Goal: Task Accomplishment & Management: Use online tool/utility

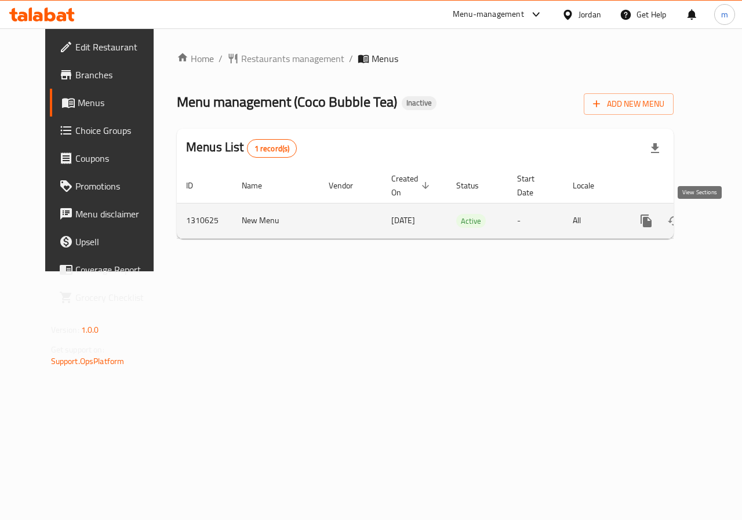
click at [725, 222] on icon "enhanced table" at bounding box center [730, 221] width 10 height 10
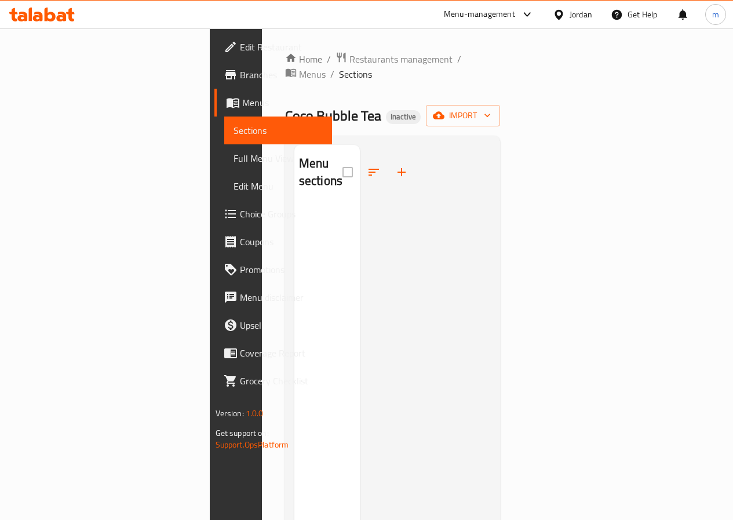
click at [242, 101] on span "Menus" at bounding box center [282, 103] width 81 height 14
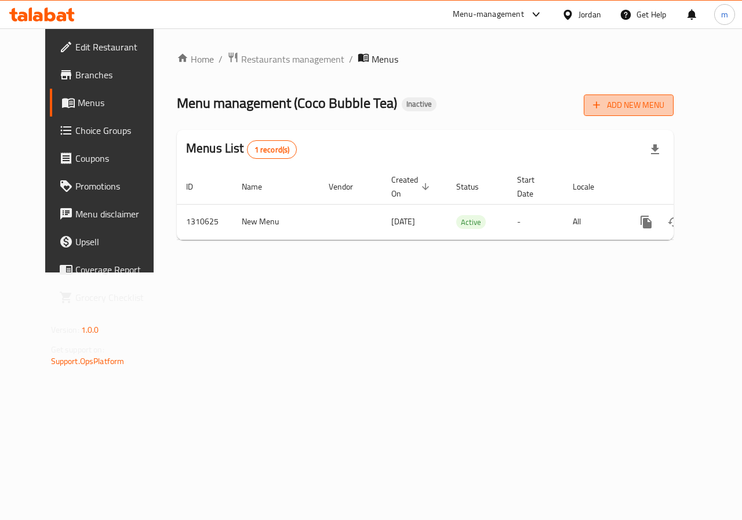
click at [659, 107] on span "Add New Menu" at bounding box center [628, 105] width 71 height 14
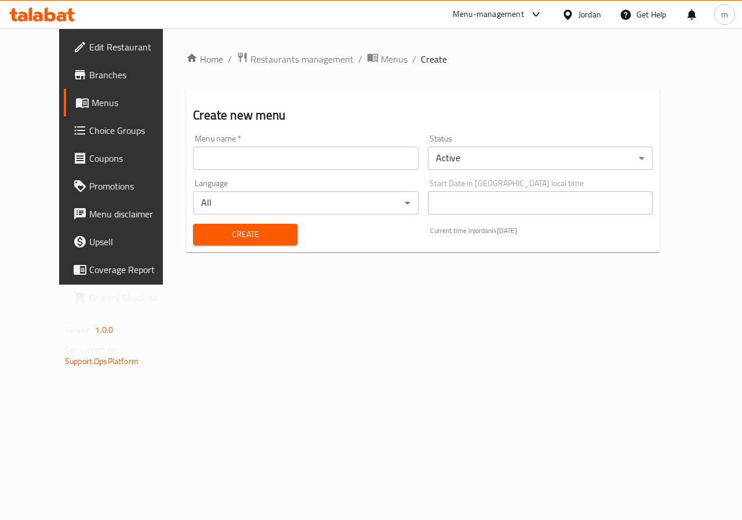
click at [263, 159] on input "text" at bounding box center [305, 158] width 225 height 23
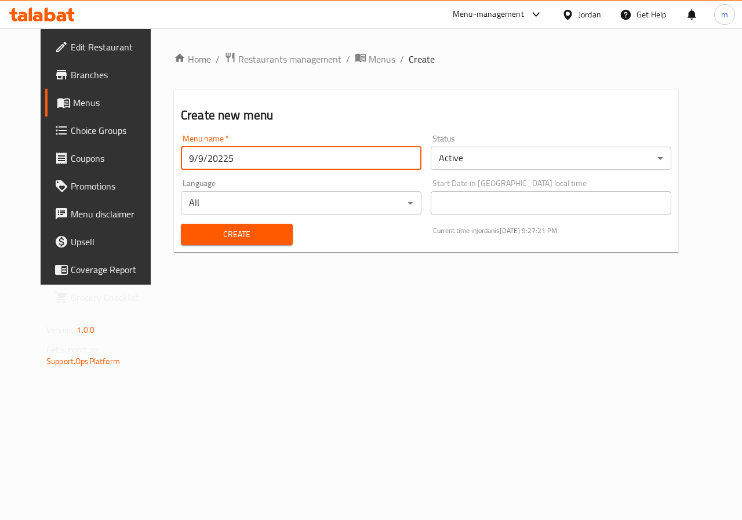
type input "9/9/20225"
click at [241, 230] on span "Create" at bounding box center [236, 234] width 93 height 14
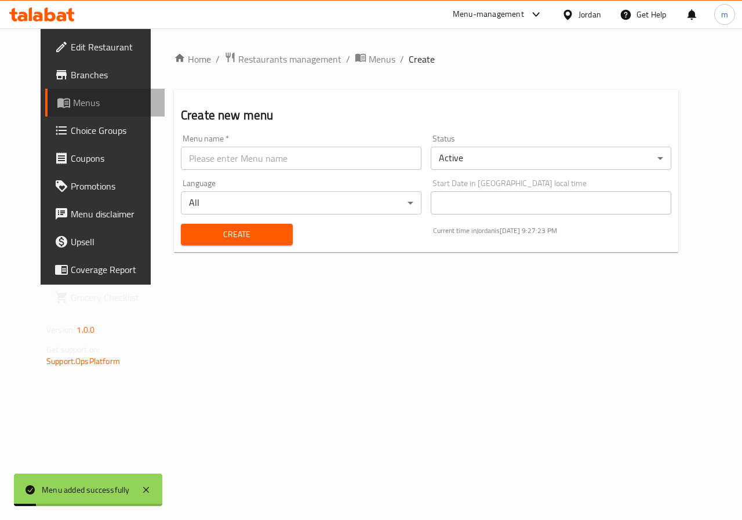
click at [73, 108] on span "Menus" at bounding box center [114, 103] width 82 height 14
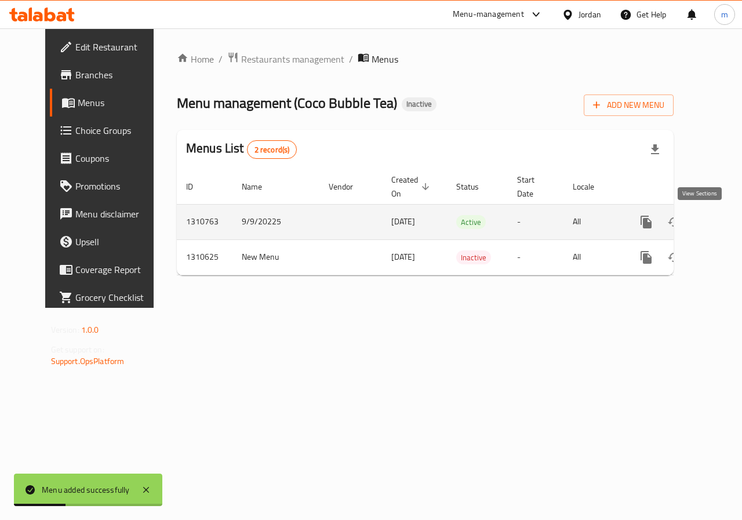
click at [725, 226] on icon "enhanced table" at bounding box center [730, 222] width 10 height 10
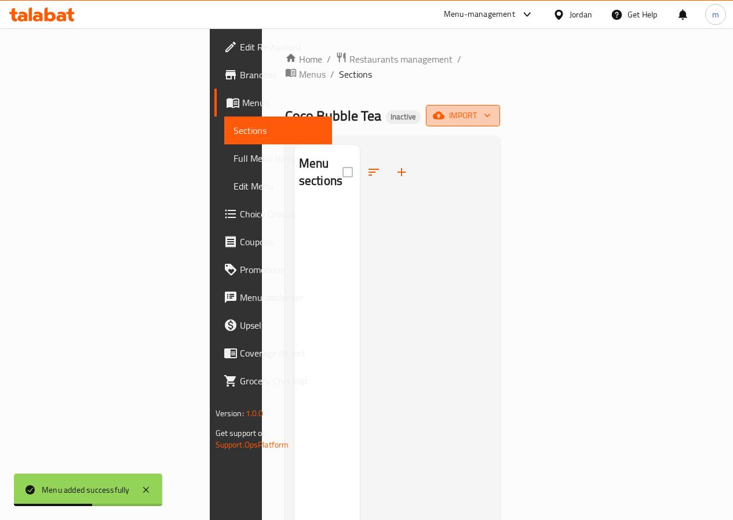
click at [491, 108] on span "import" at bounding box center [463, 115] width 56 height 14
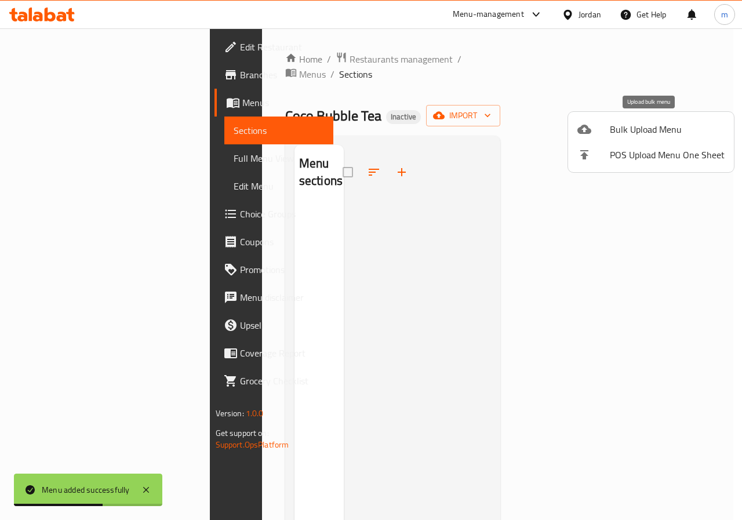
click at [668, 132] on span "Bulk Upload Menu" at bounding box center [667, 129] width 115 height 14
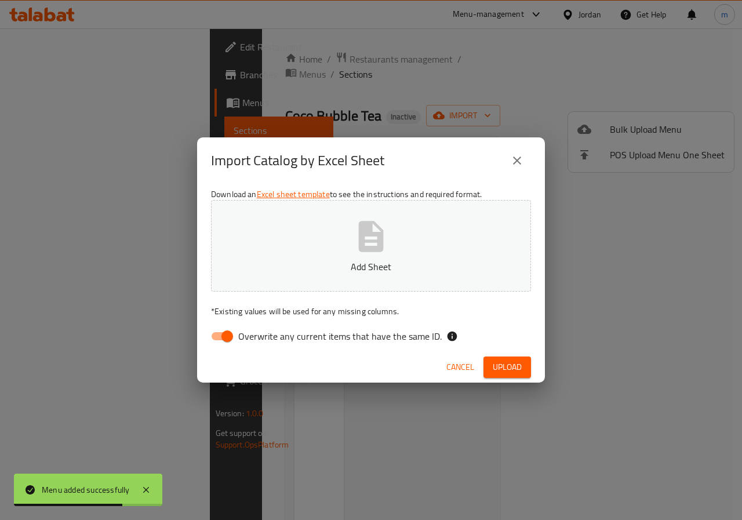
click at [224, 341] on input "Overwrite any current items that have the same ID." at bounding box center [227, 336] width 66 height 22
checkbox input "false"
click at [268, 266] on p "Add Sheet" at bounding box center [371, 267] width 284 height 14
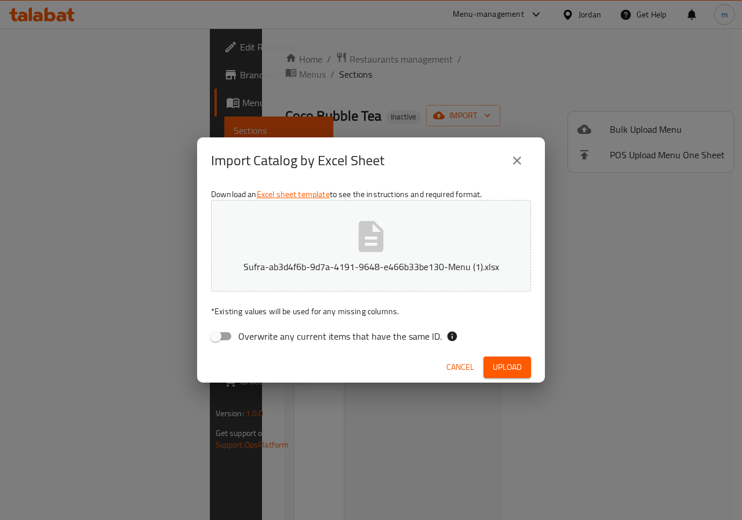
click at [497, 372] on span "Upload" at bounding box center [507, 367] width 29 height 14
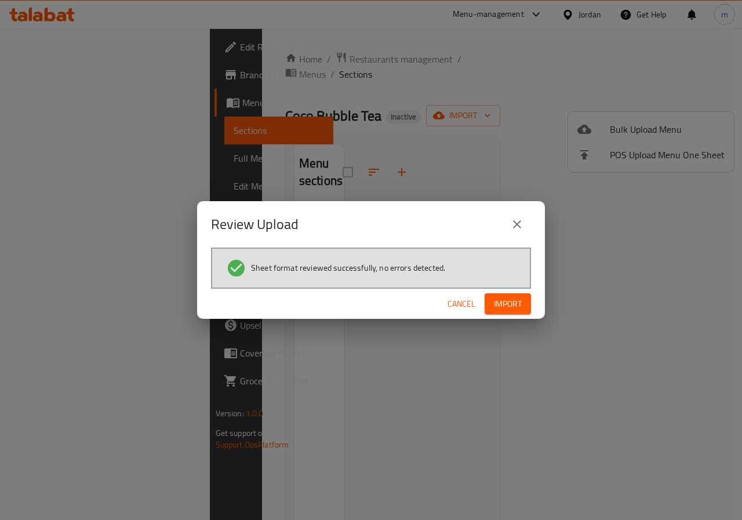
click at [522, 304] on button "Import" at bounding box center [508, 303] width 46 height 21
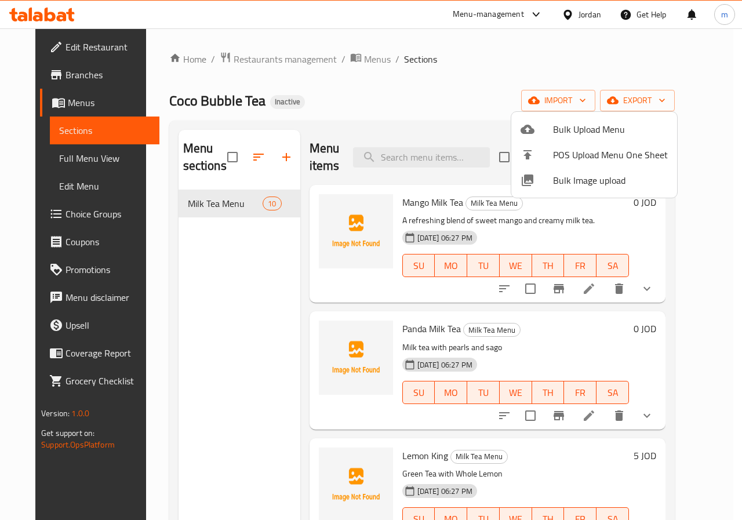
click at [69, 165] on div at bounding box center [371, 260] width 742 height 520
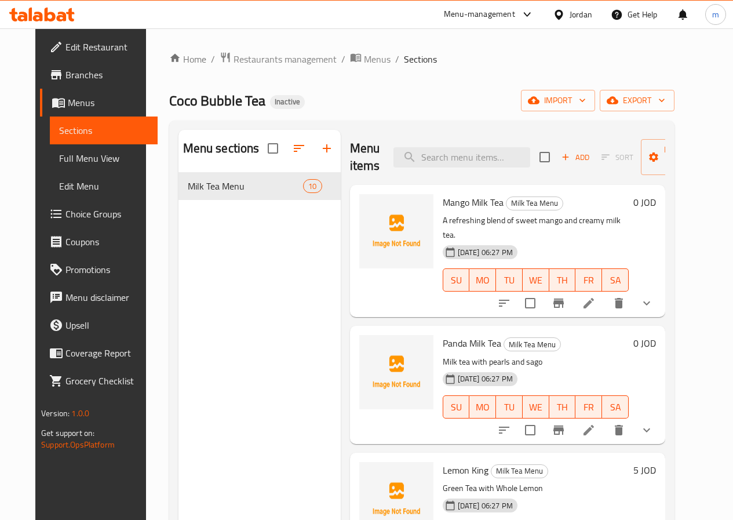
click at [64, 160] on span "Full Menu View" at bounding box center [103, 158] width 89 height 14
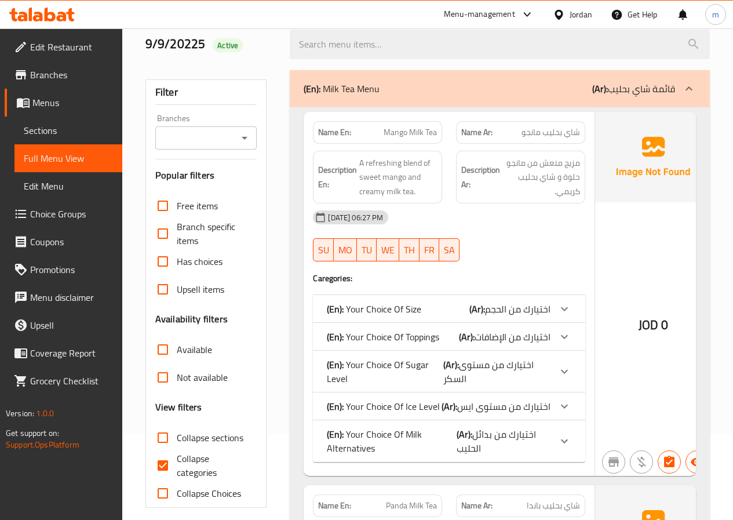
scroll to position [232, 0]
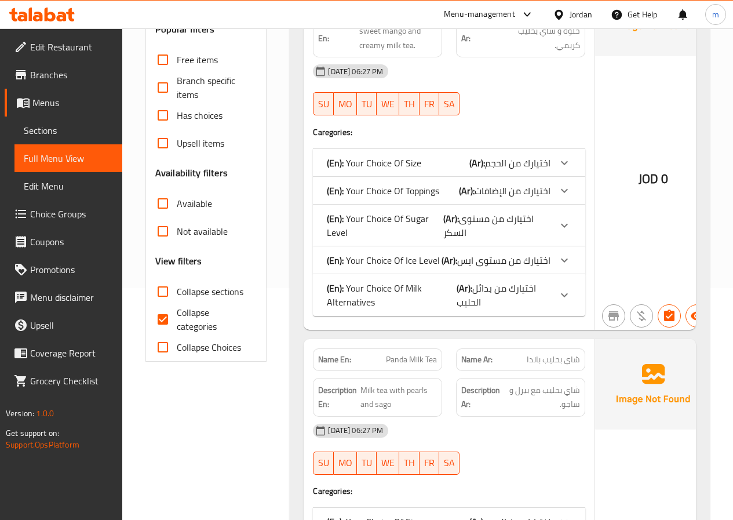
click at [171, 321] on input "Collapse categories" at bounding box center [163, 320] width 28 height 28
checkbox input "false"
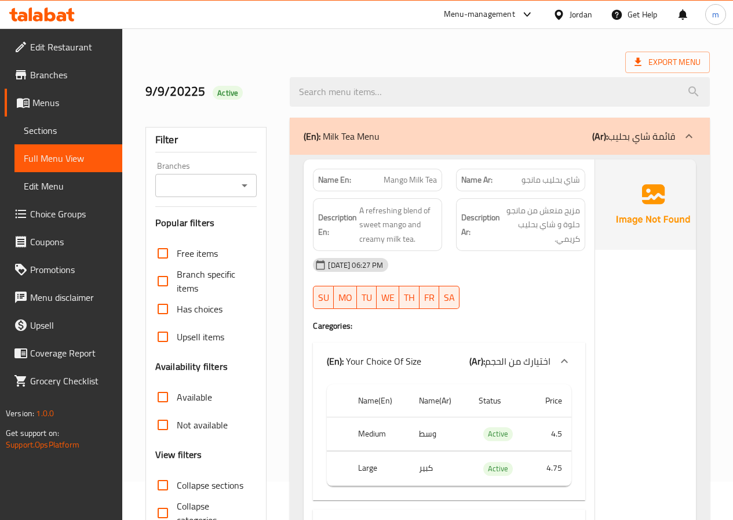
scroll to position [0, 0]
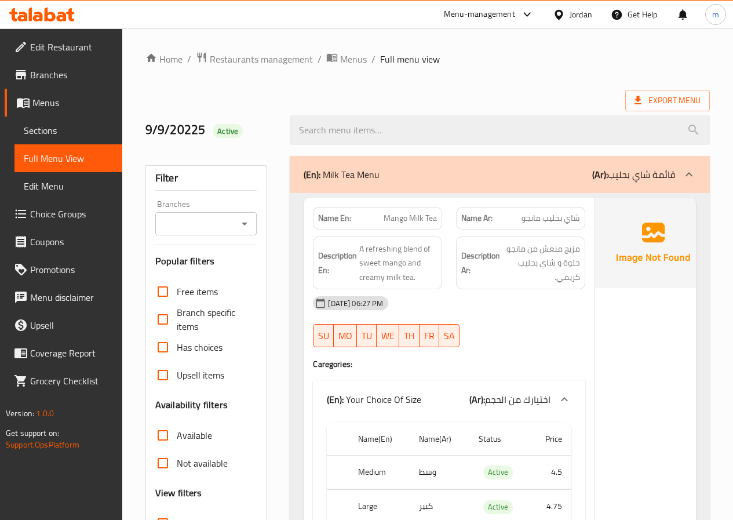
click at [52, 110] on span "Menus" at bounding box center [72, 103] width 81 height 14
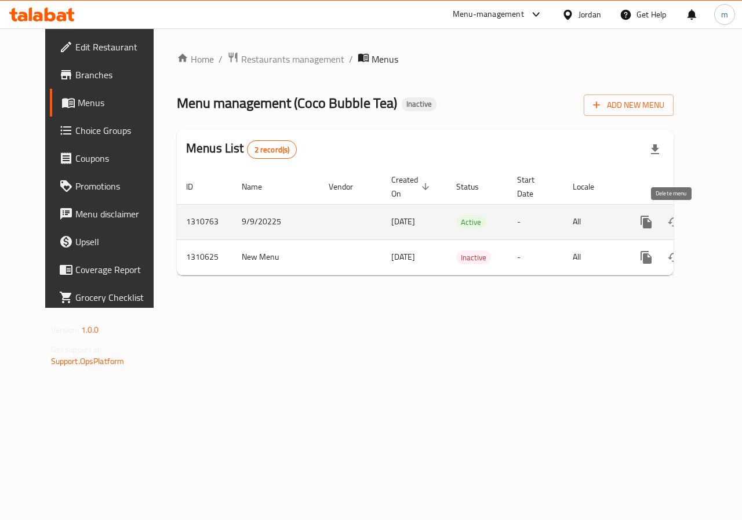
click at [688, 229] on button "enhanced table" at bounding box center [702, 222] width 28 height 28
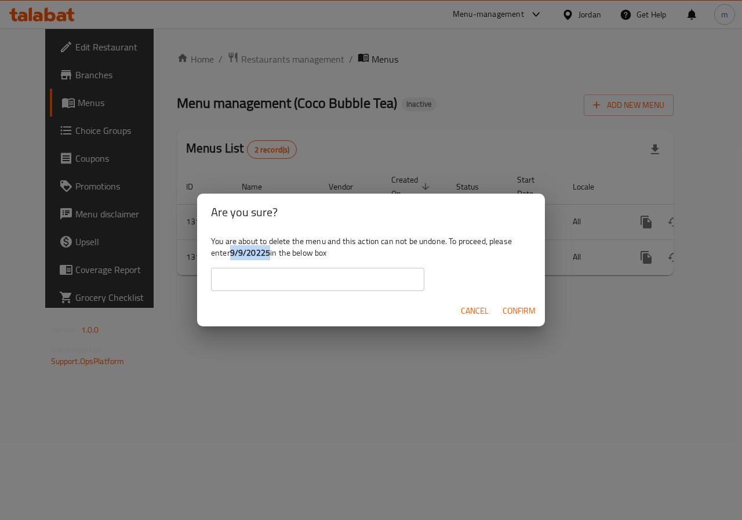
drag, startPoint x: 232, startPoint y: 252, endPoint x: 269, endPoint y: 254, distance: 36.6
click at [269, 254] on b "9/9/20225" at bounding box center [250, 252] width 40 height 15
copy b "9/9/20225"
click at [238, 286] on input "text" at bounding box center [317, 279] width 213 height 23
paste input "9/9/20225"
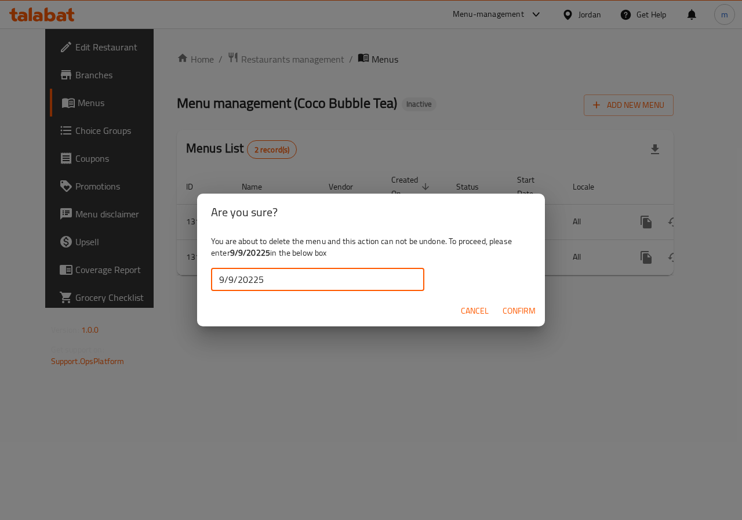
type input "9/9/20225"
click at [513, 315] on span "Confirm" at bounding box center [519, 311] width 33 height 14
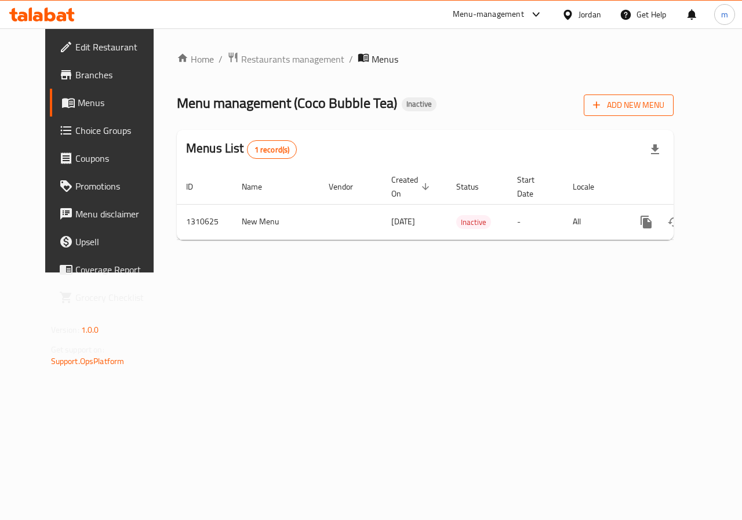
click at [602, 107] on icon "button" at bounding box center [597, 105] width 12 height 12
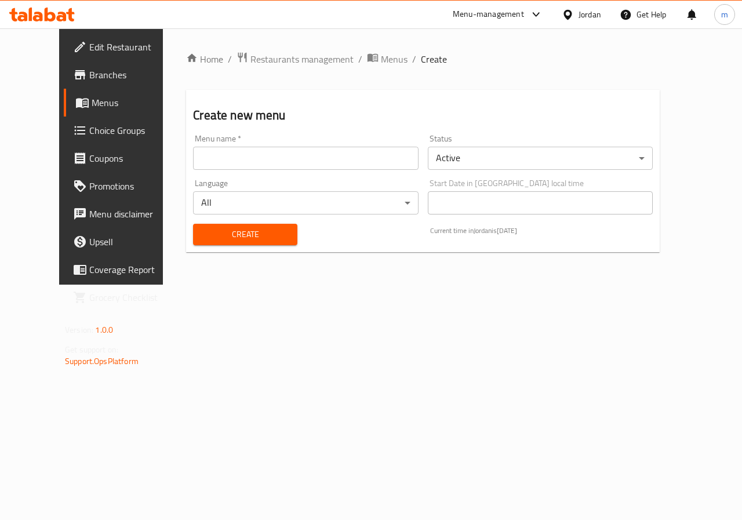
click at [395, 166] on input "text" at bounding box center [305, 158] width 225 height 23
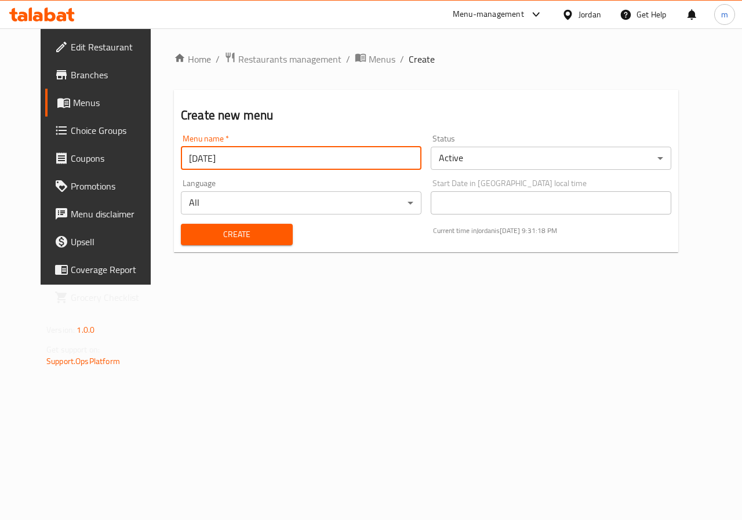
type input "[DATE]"
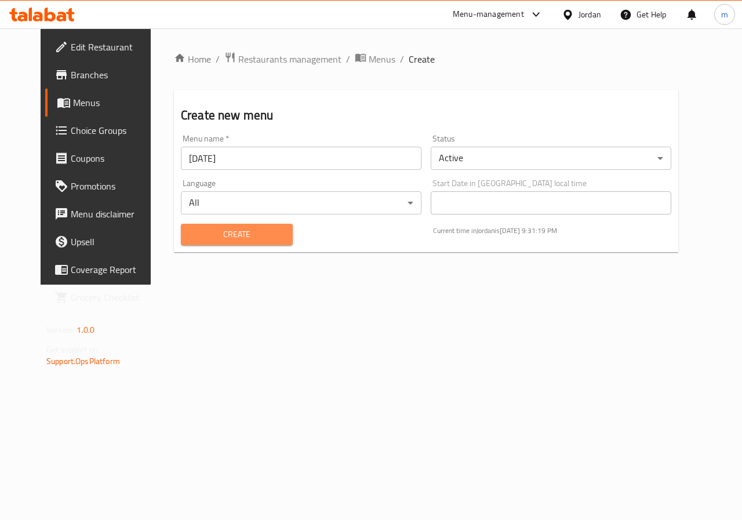
click at [246, 239] on span "Create" at bounding box center [236, 234] width 93 height 14
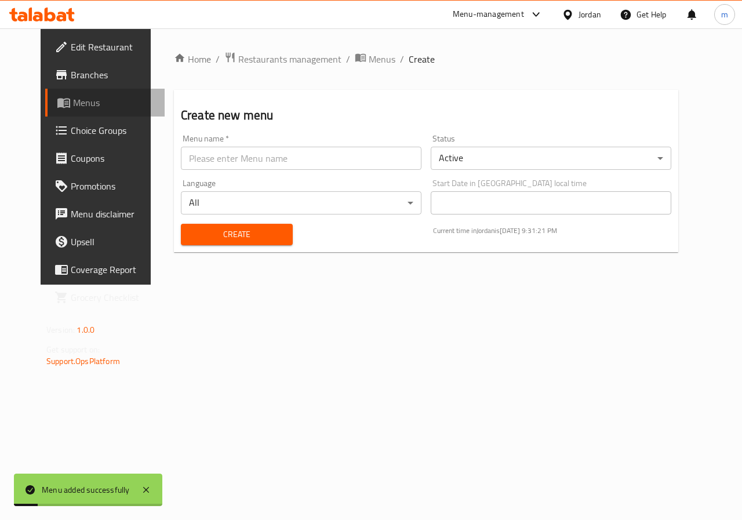
click at [73, 105] on span "Menus" at bounding box center [114, 103] width 82 height 14
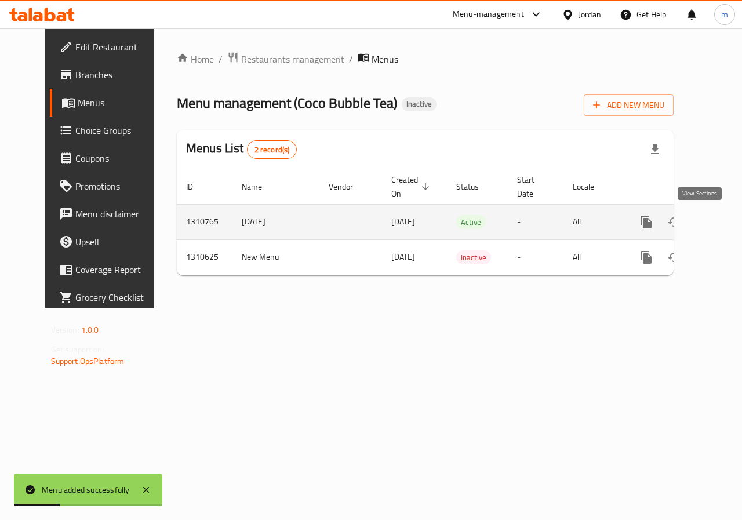
click at [723, 224] on icon "enhanced table" at bounding box center [730, 222] width 14 height 14
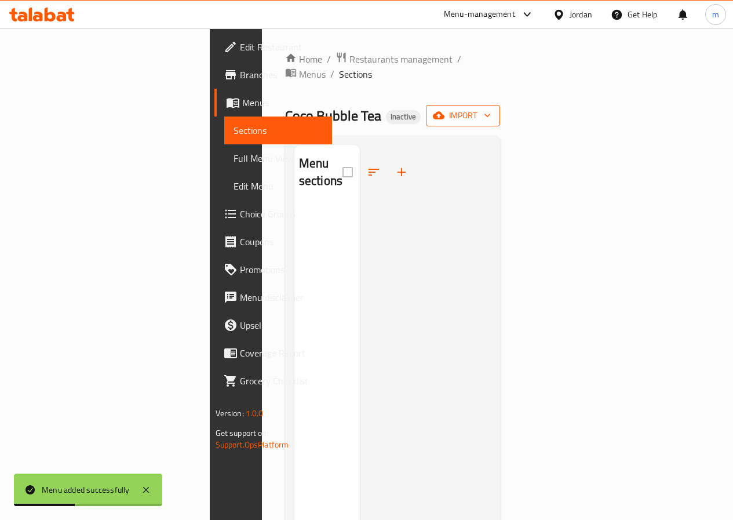
click at [491, 108] on span "import" at bounding box center [463, 115] width 56 height 14
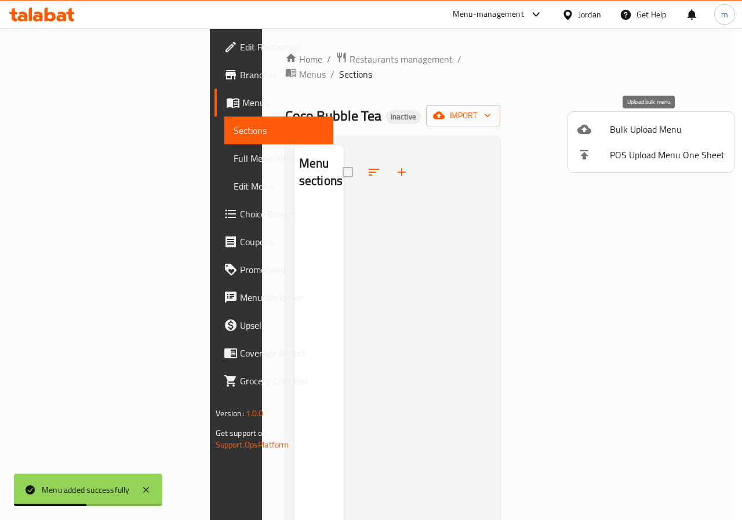
click at [656, 125] on span "Bulk Upload Menu" at bounding box center [667, 129] width 115 height 14
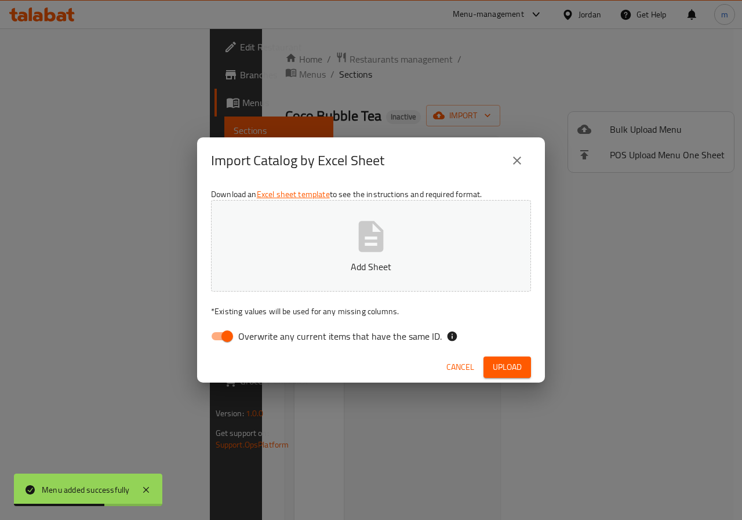
click at [223, 339] on input "Overwrite any current items that have the same ID." at bounding box center [227, 336] width 66 height 22
checkbox input "false"
click at [285, 269] on p "Add Sheet" at bounding box center [371, 267] width 284 height 14
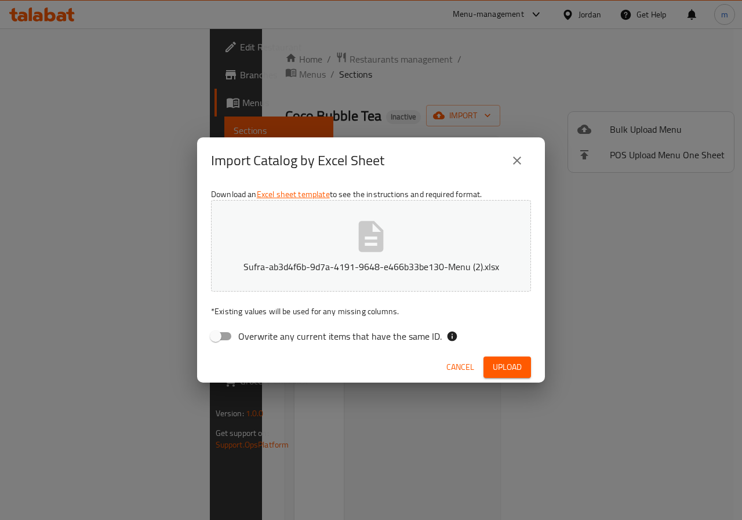
click at [489, 366] on button "Upload" at bounding box center [508, 367] width 48 height 21
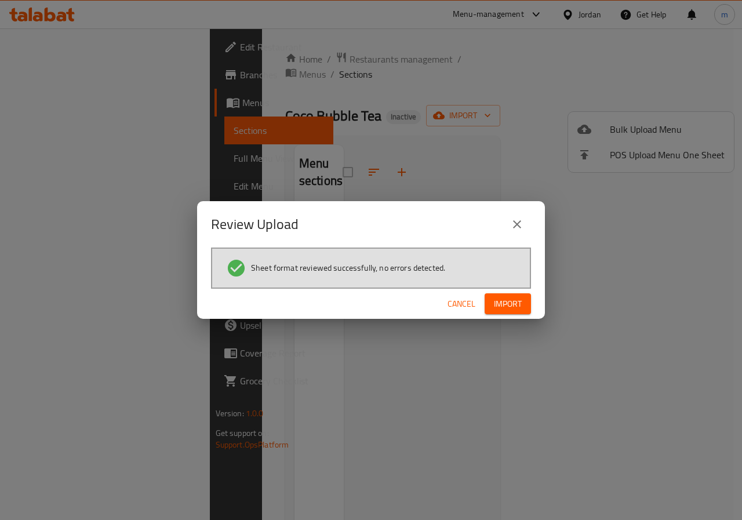
click at [511, 300] on span "Import" at bounding box center [508, 304] width 28 height 14
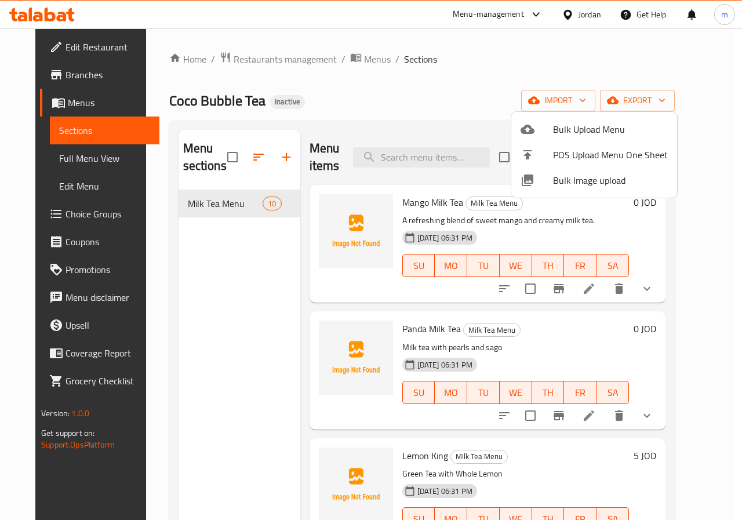
click at [37, 169] on div at bounding box center [371, 260] width 742 height 520
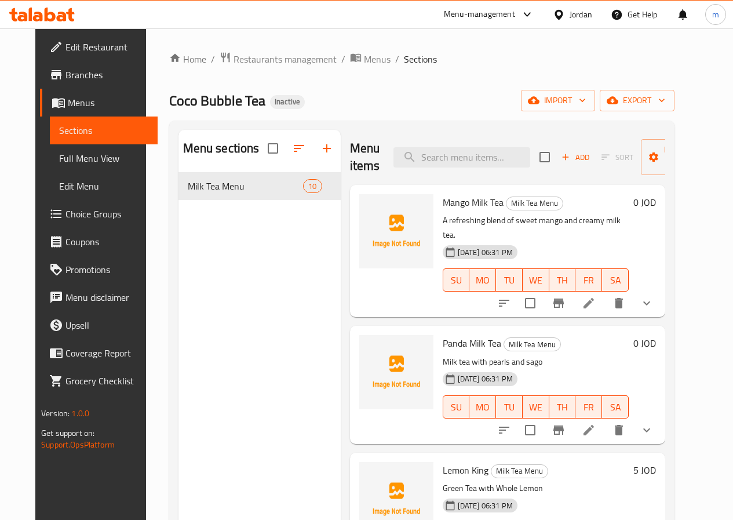
click at [59, 165] on span "Full Menu View" at bounding box center [103, 158] width 89 height 14
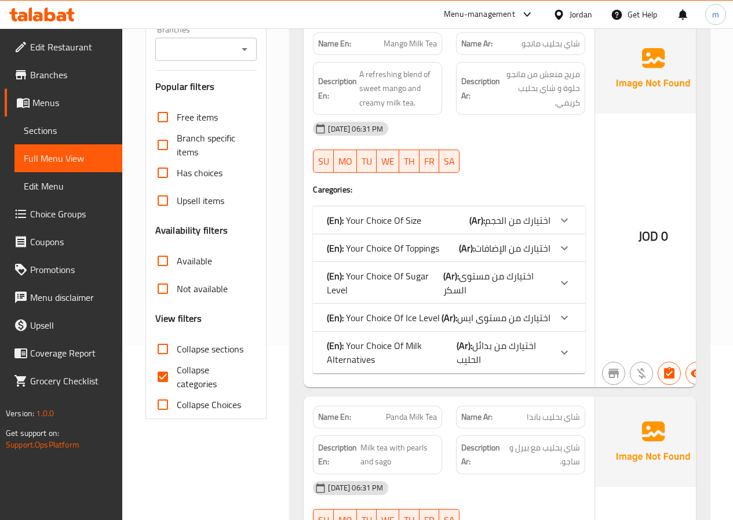
scroll to position [348, 0]
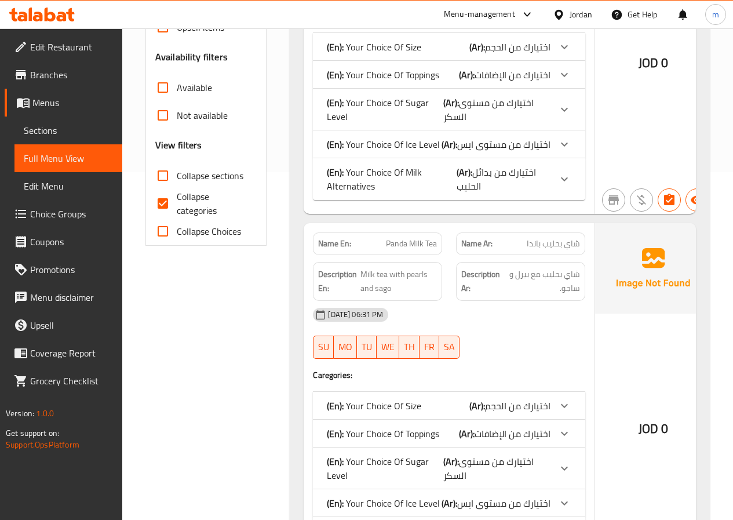
click at [170, 202] on input "Collapse categories" at bounding box center [163, 204] width 28 height 28
checkbox input "false"
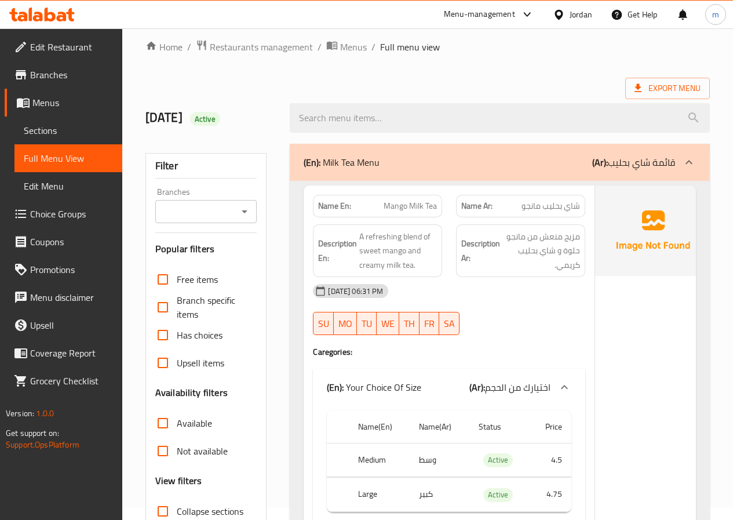
scroll to position [0, 0]
